Goal: Task Accomplishment & Management: Manage account settings

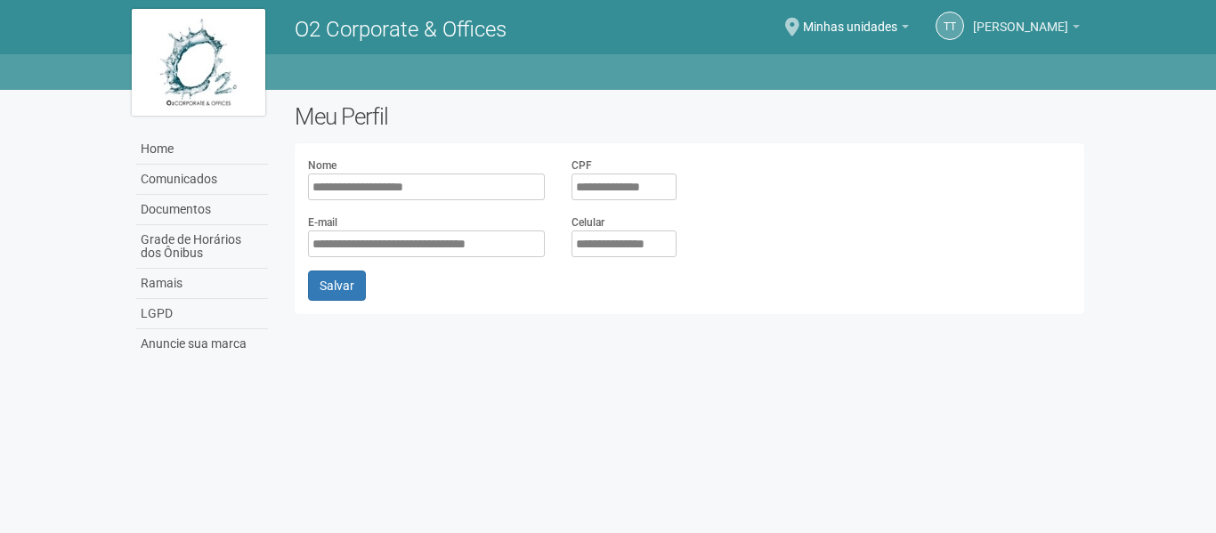
click at [1057, 29] on span "[PERSON_NAME]" at bounding box center [1020, 18] width 95 height 31
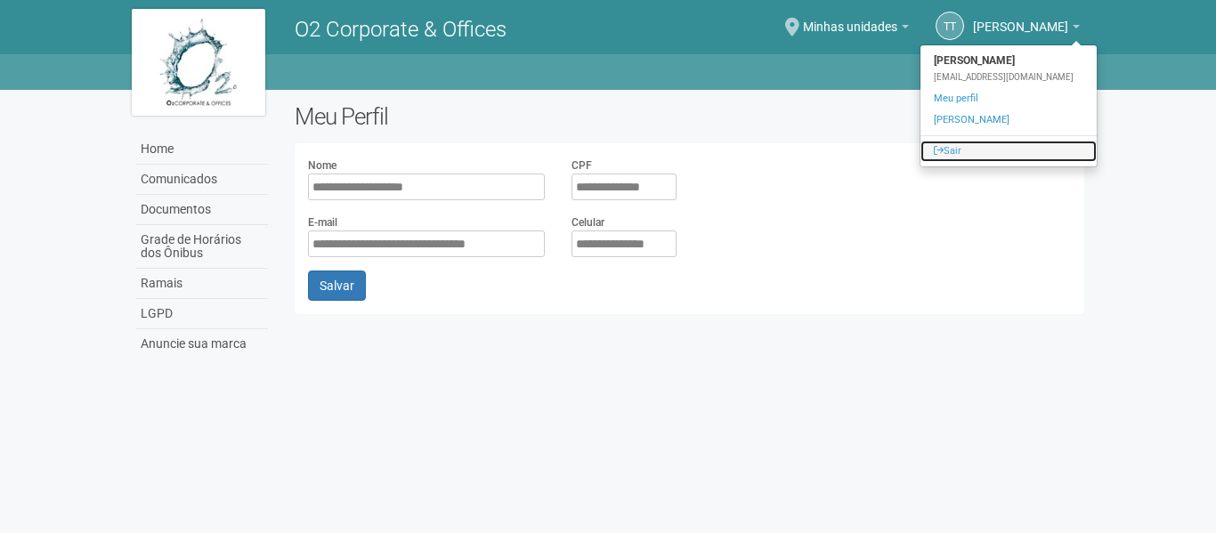
click at [976, 146] on link "Sair" at bounding box center [1008, 151] width 176 height 21
